Goal: Transaction & Acquisition: Download file/media

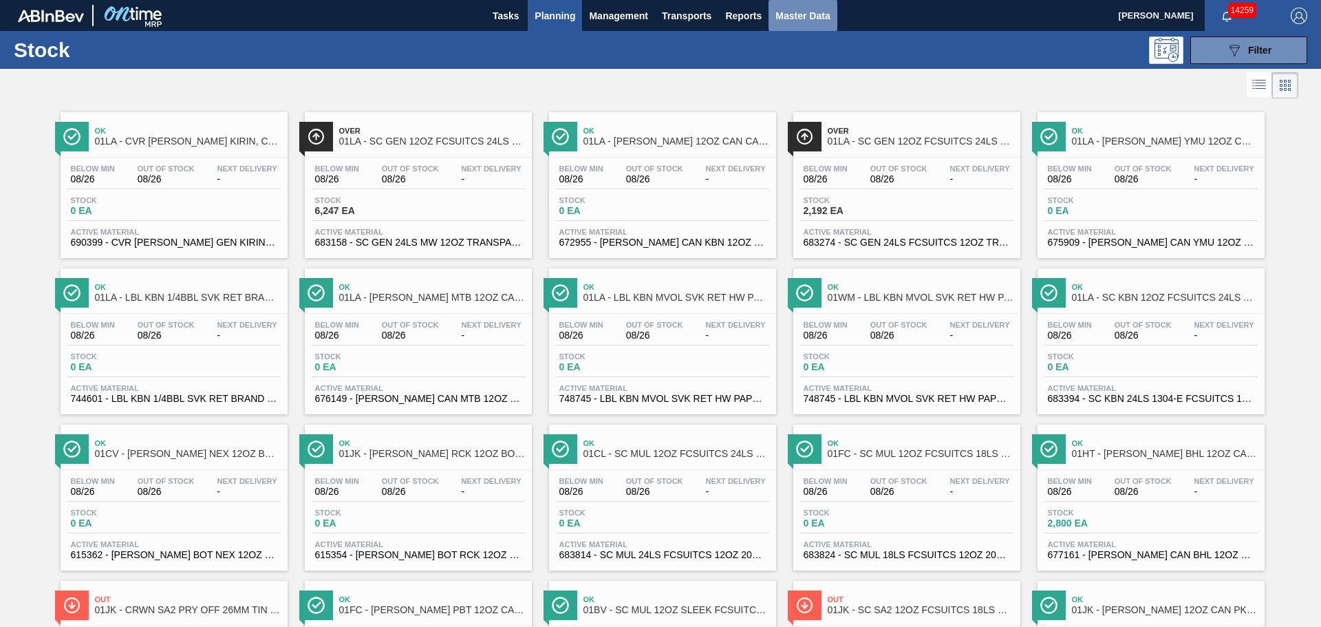
click at [818, 14] on span "Master Data" at bounding box center [802, 16] width 54 height 17
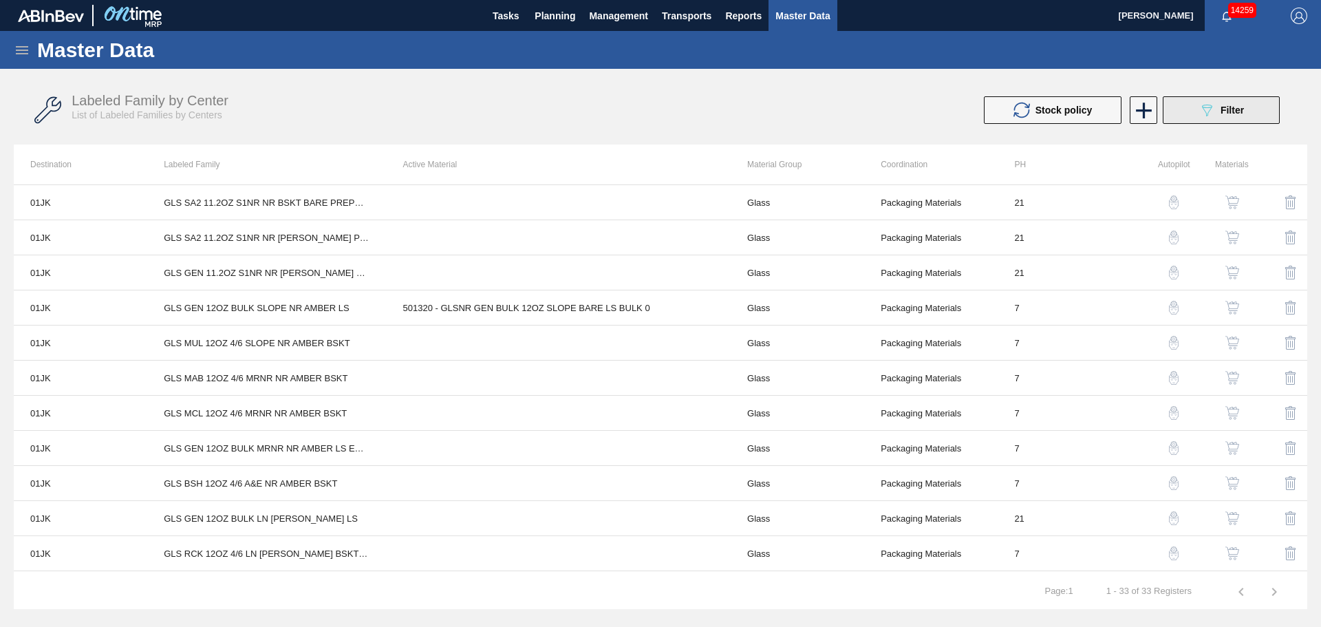
click at [1204, 118] on button "089F7B8B-B2A5-4AFE-B5C0-19BA573D28AC Filter" at bounding box center [1221, 110] width 117 height 28
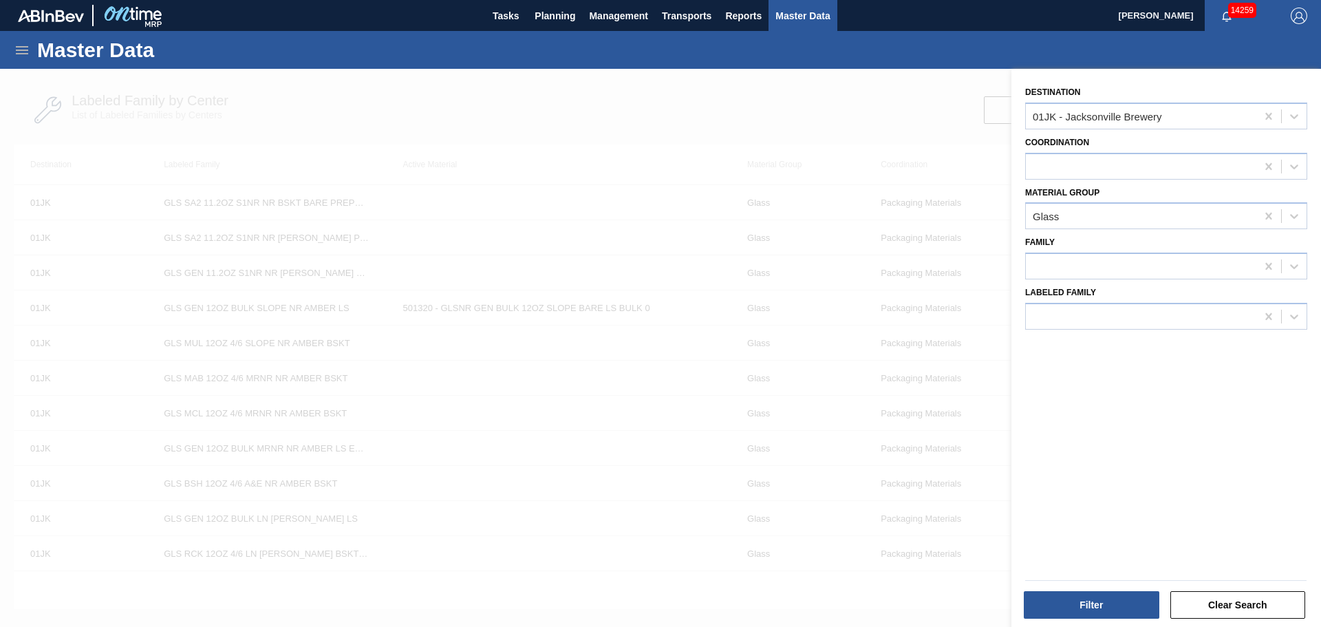
click at [777, 91] on div at bounding box center [660, 382] width 1321 height 627
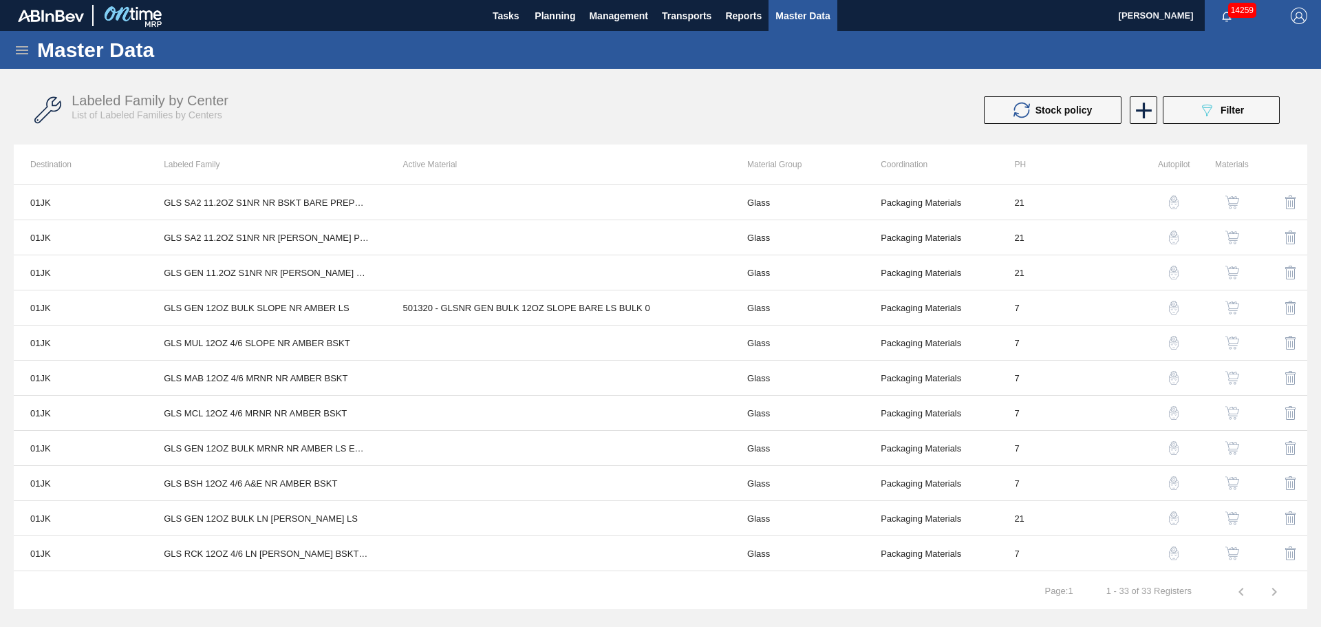
click at [25, 47] on icon at bounding box center [22, 50] width 12 height 8
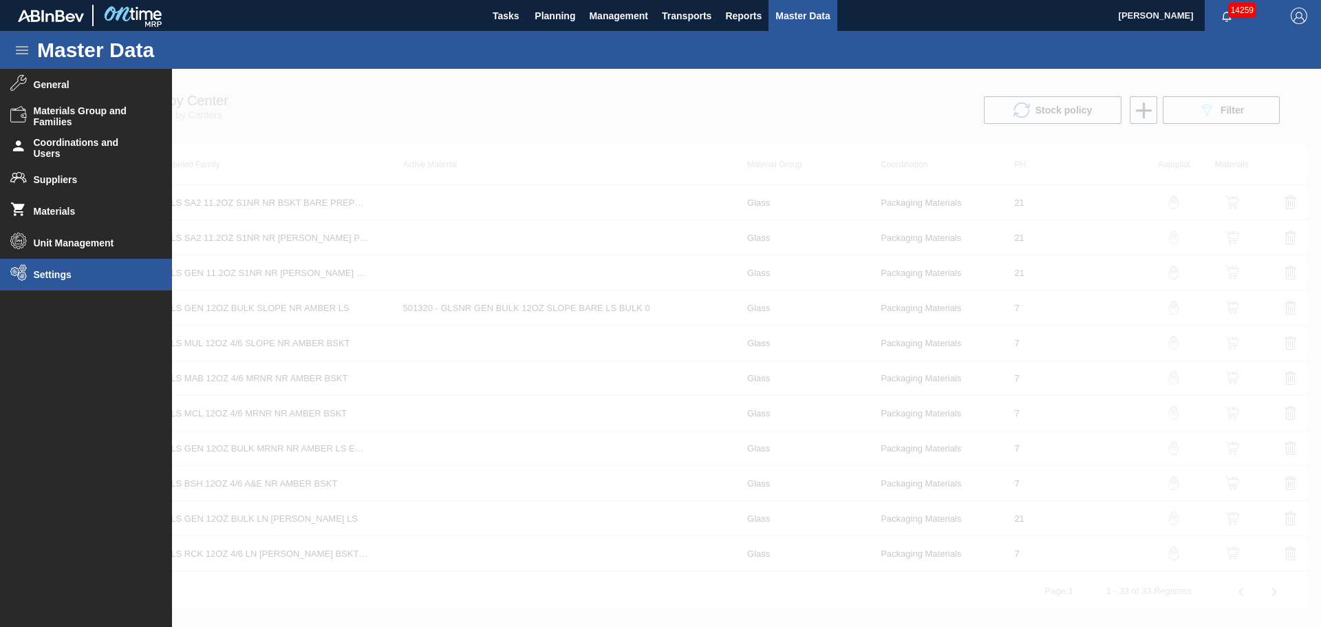
click at [98, 276] on span "Settings" at bounding box center [91, 274] width 114 height 11
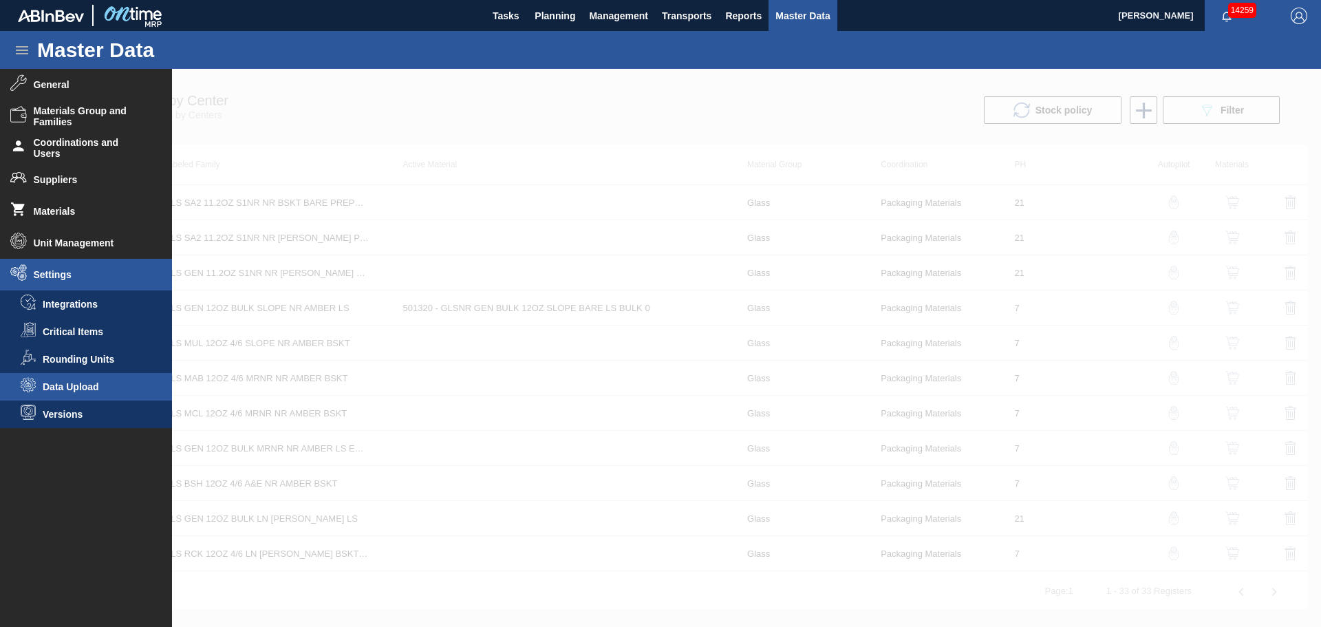
click at [102, 383] on span "Data Upload" at bounding box center [96, 386] width 106 height 11
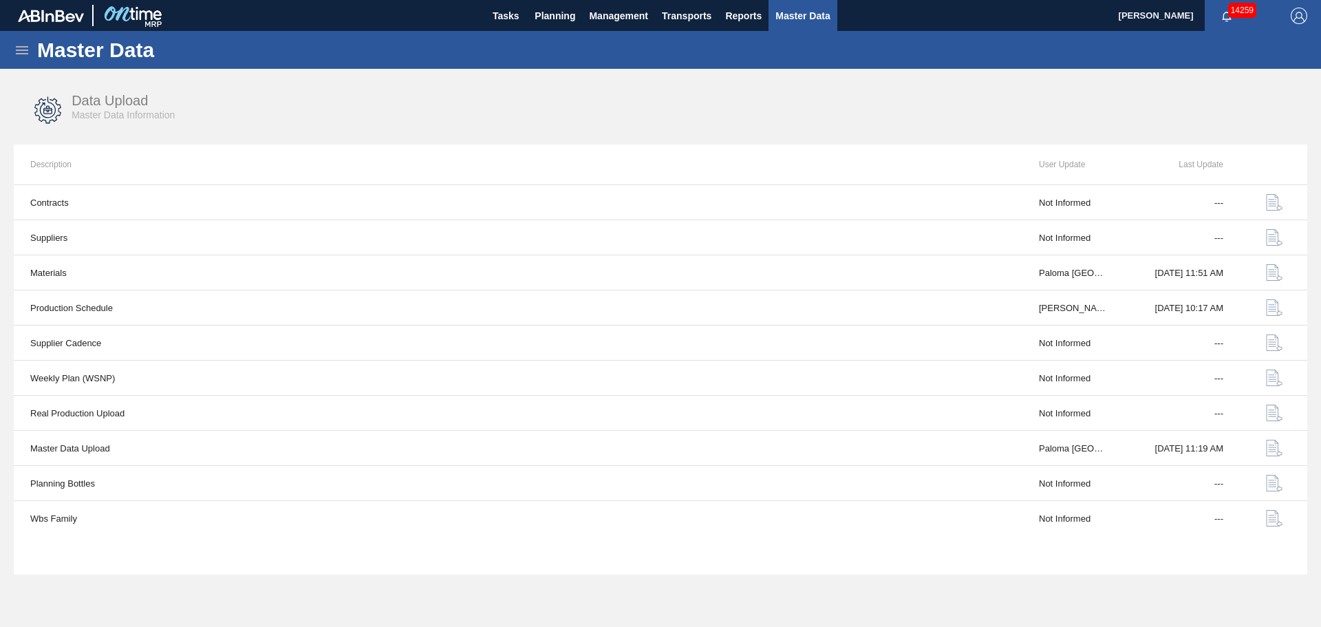
click at [14, 43] on icon at bounding box center [22, 50] width 17 height 17
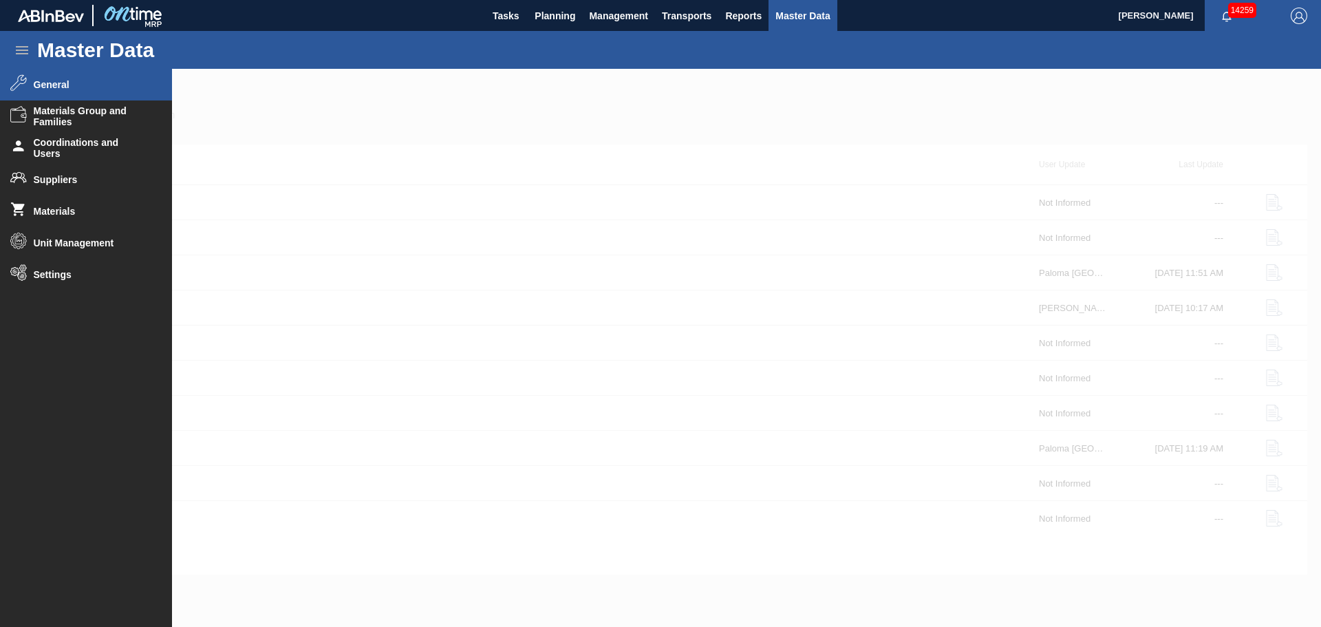
click at [89, 91] on li "General" at bounding box center [86, 85] width 172 height 32
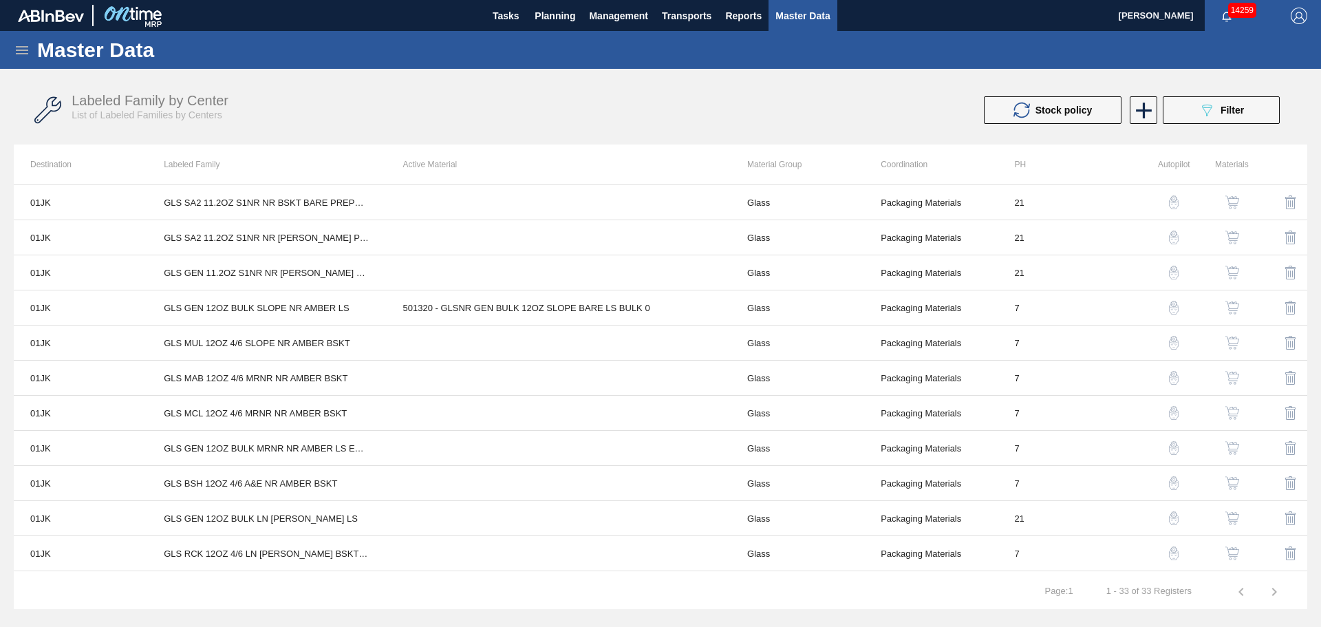
click at [21, 50] on icon at bounding box center [22, 50] width 12 height 8
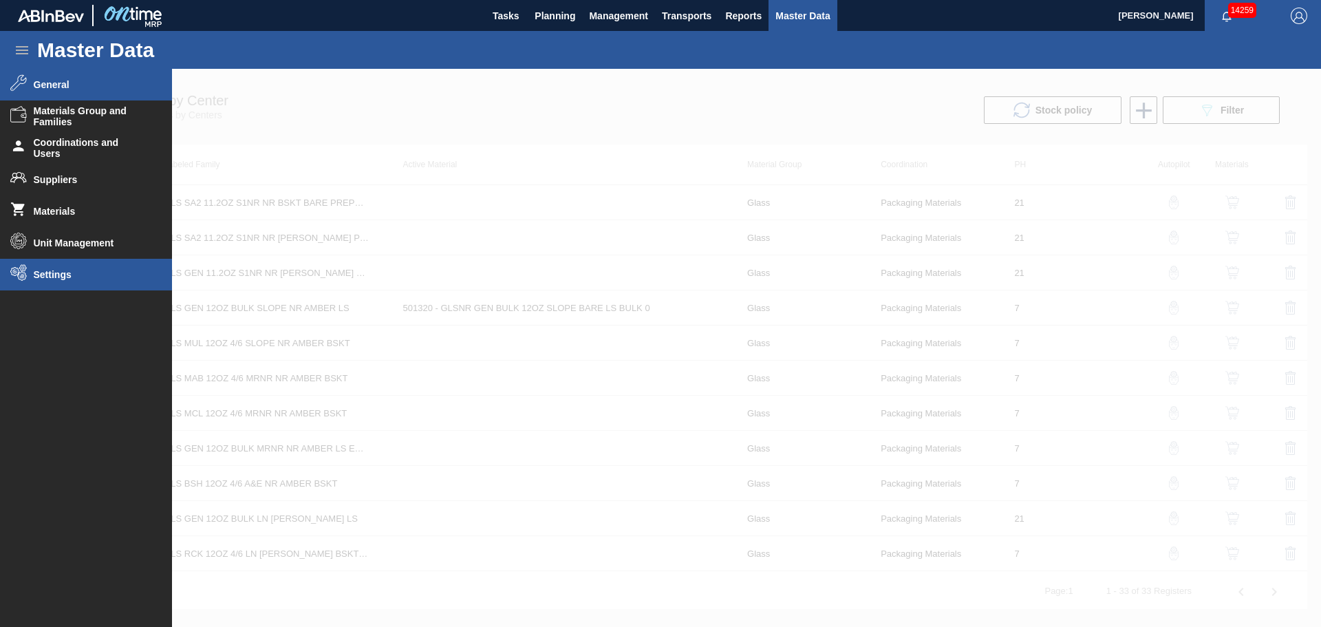
click at [68, 272] on span "Settings" at bounding box center [91, 274] width 114 height 11
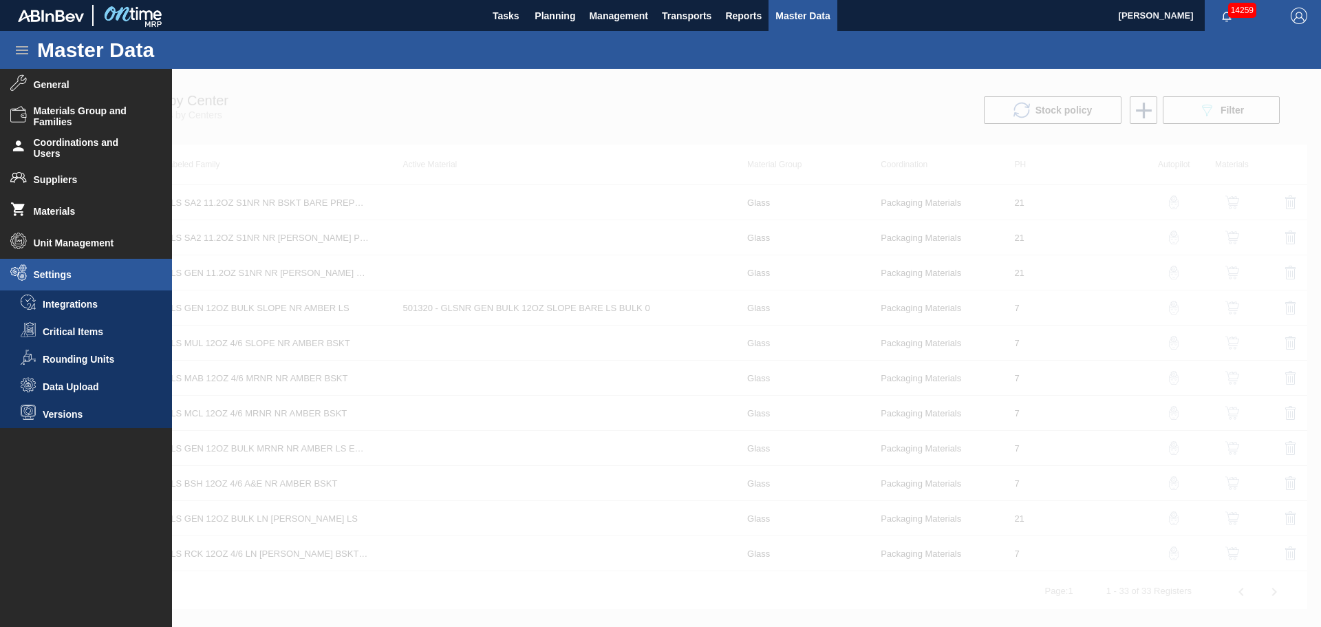
click at [75, 385] on span "Data Upload" at bounding box center [96, 386] width 106 height 11
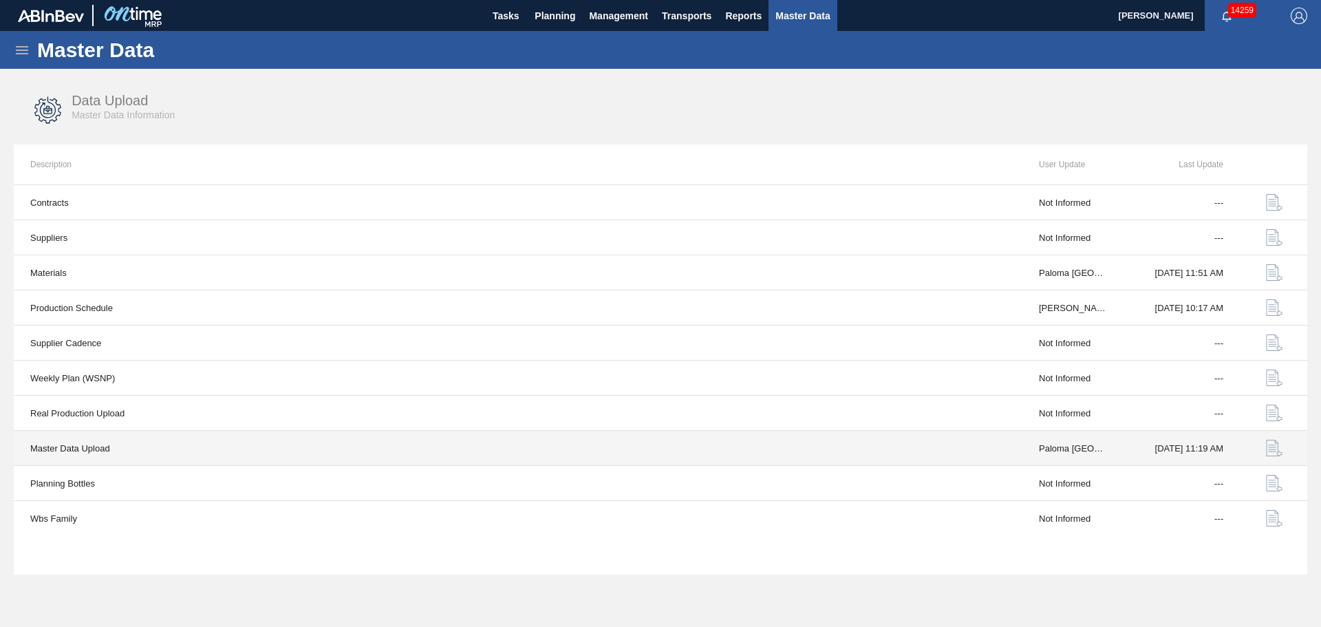
click at [1271, 451] on img "button" at bounding box center [1274, 448] width 17 height 17
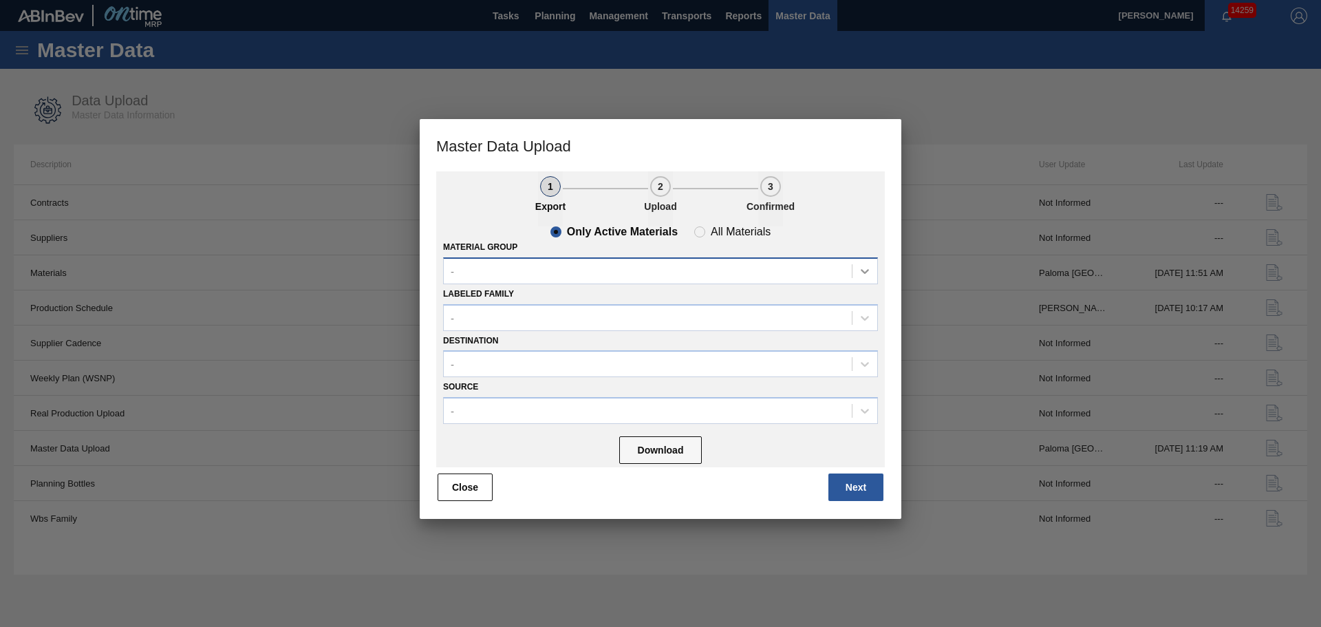
click at [861, 272] on icon at bounding box center [865, 271] width 14 height 14
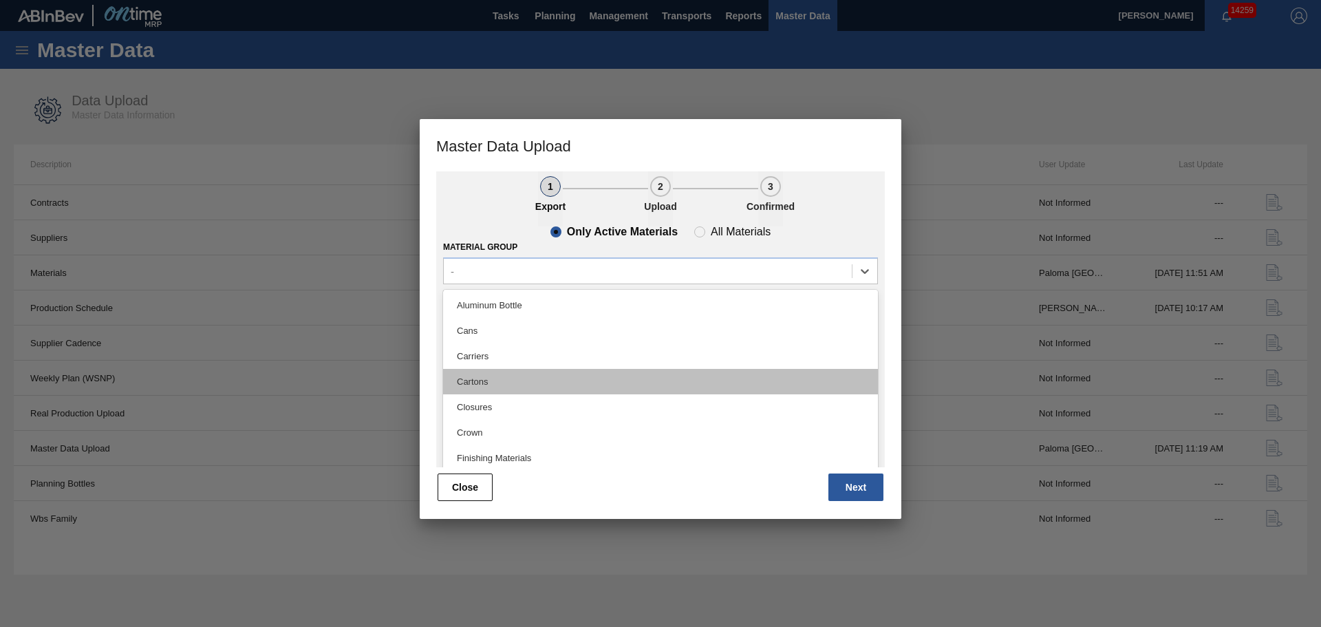
type Group "g"
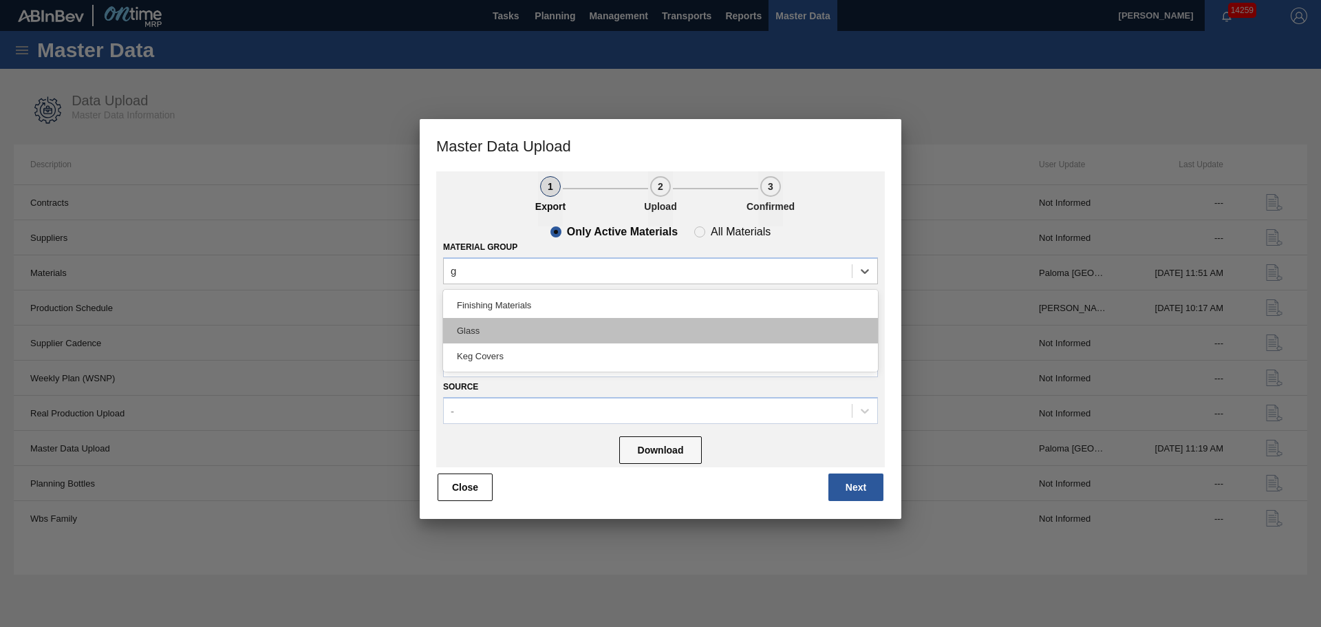
click at [670, 333] on div "Glass" at bounding box center [660, 330] width 435 height 25
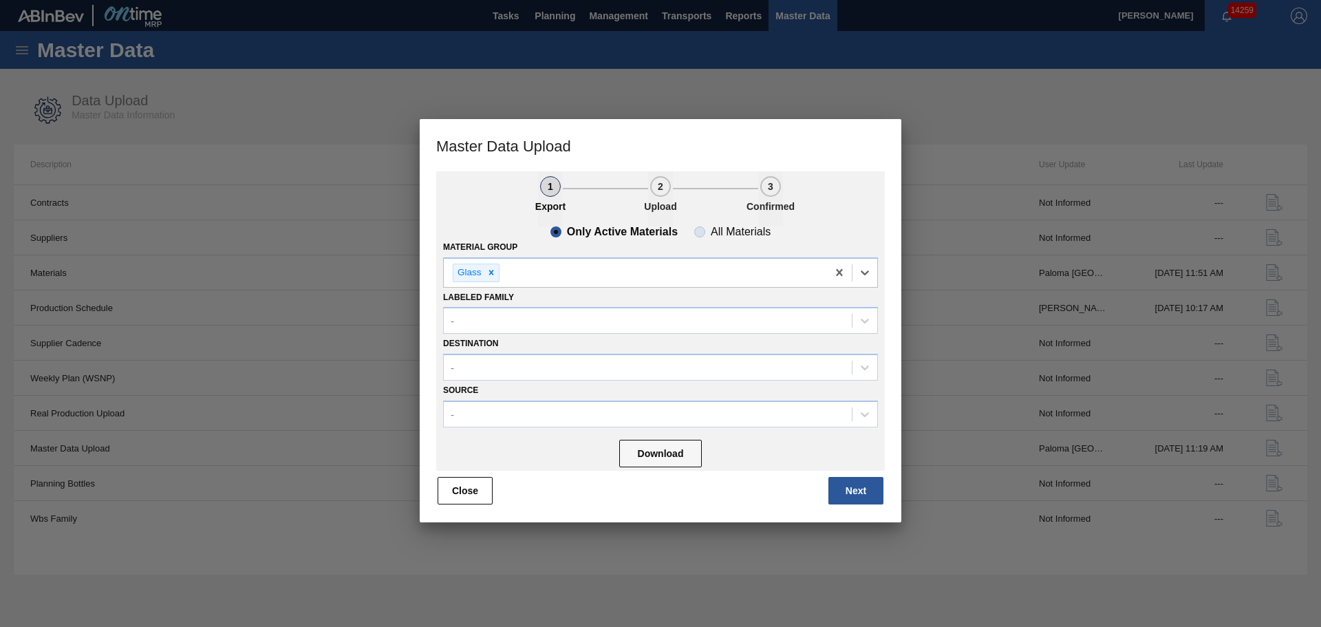
click at [0, 0] on slot "All Materials" at bounding box center [0, 0] width 0 height 0
click at [711, 230] on input "All Materials" at bounding box center [700, 232] width 22 height 22
radio input "true"
radio input "false"
click at [669, 451] on button "Download" at bounding box center [660, 454] width 83 height 28
